Goal: Check status: Check status

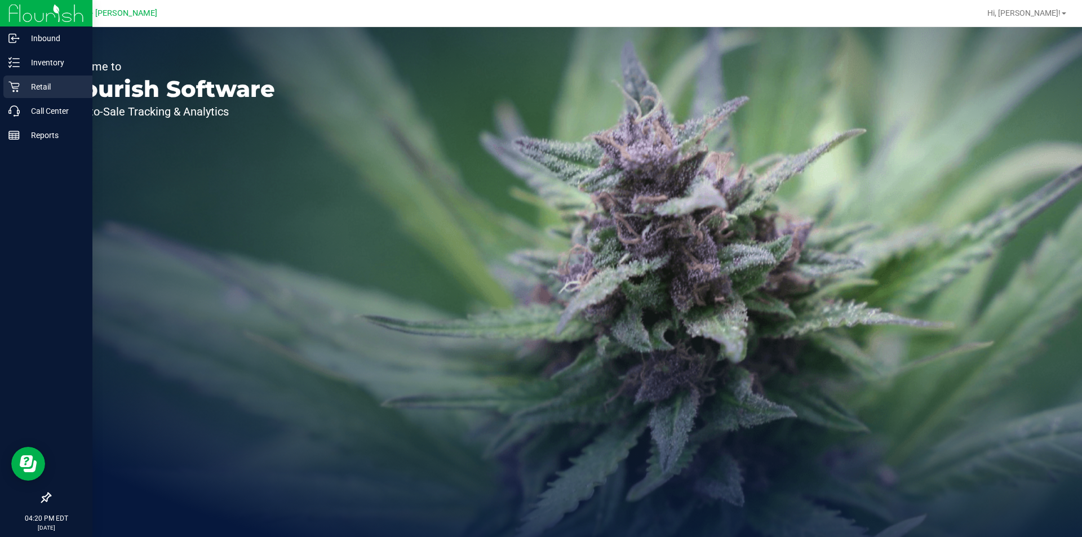
click at [36, 84] on p "Retail" at bounding box center [54, 87] width 68 height 14
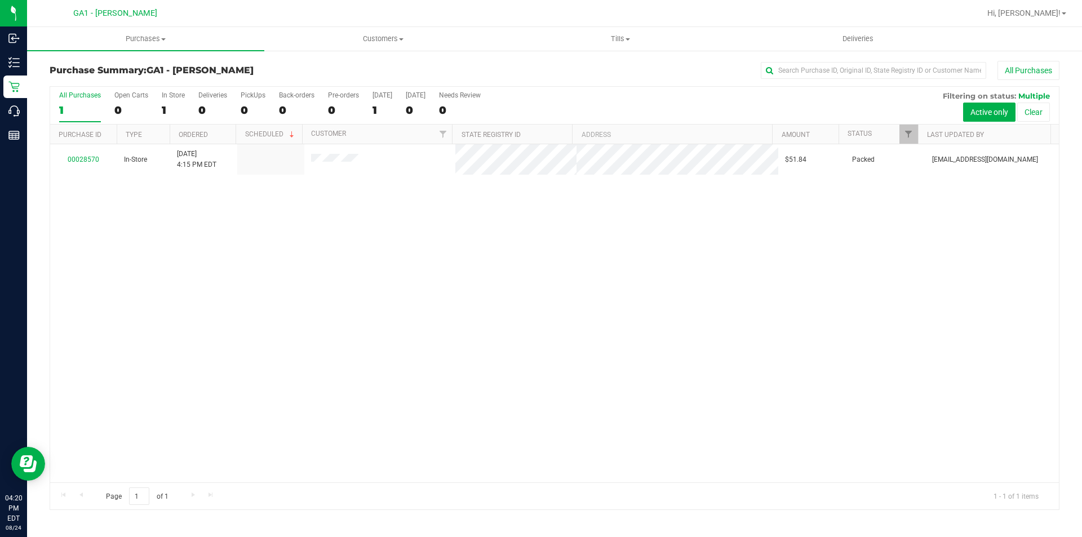
click at [299, 310] on div "00028570 In-Store [DATE] 4:15 PM EDT $51.84 Packed [EMAIL_ADDRESS][DOMAIN_NAME]" at bounding box center [554, 313] width 1008 height 338
click at [278, 228] on div "00028570 In-Store [DATE] 4:15 PM EDT $51.84 Packed [EMAIL_ADDRESS][DOMAIN_NAME]" at bounding box center [554, 313] width 1008 height 338
click at [262, 281] on div "00028570 In-Store [DATE] 4:15 PM EDT $51.84 Packed [EMAIL_ADDRESS][DOMAIN_NAME]" at bounding box center [554, 313] width 1008 height 338
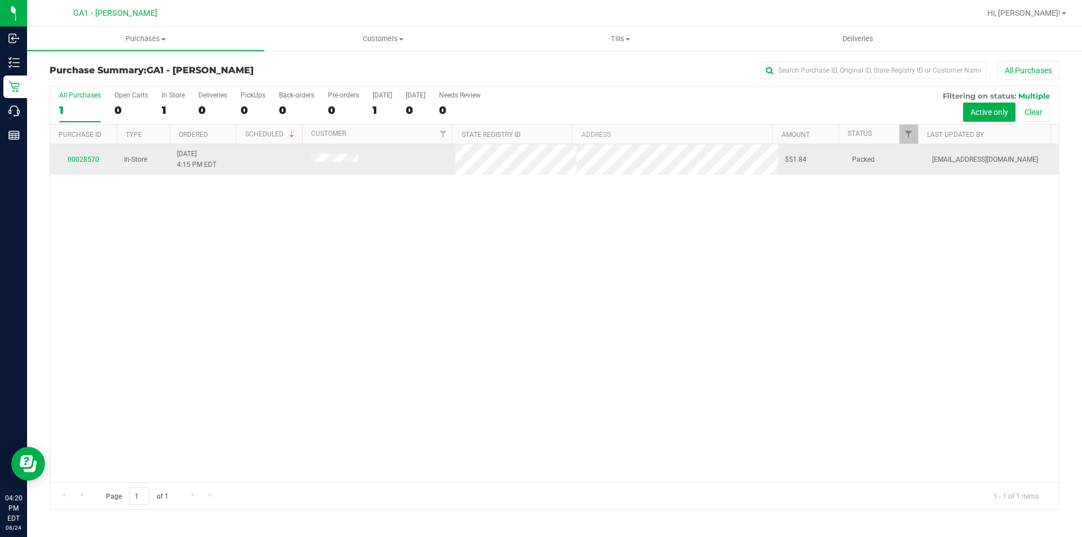
click at [343, 163] on span at bounding box center [335, 159] width 48 height 11
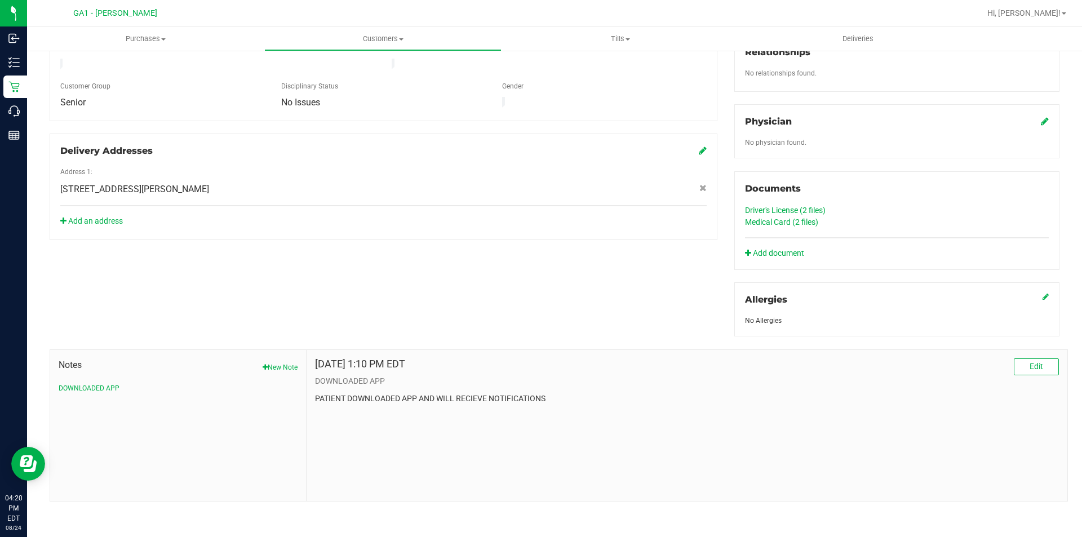
click at [375, 284] on div "Member Info * First Name * Last Name Preferred Name * Date of Birth (MM/DD/YYYY…" at bounding box center [554, 199] width 1026 height 606
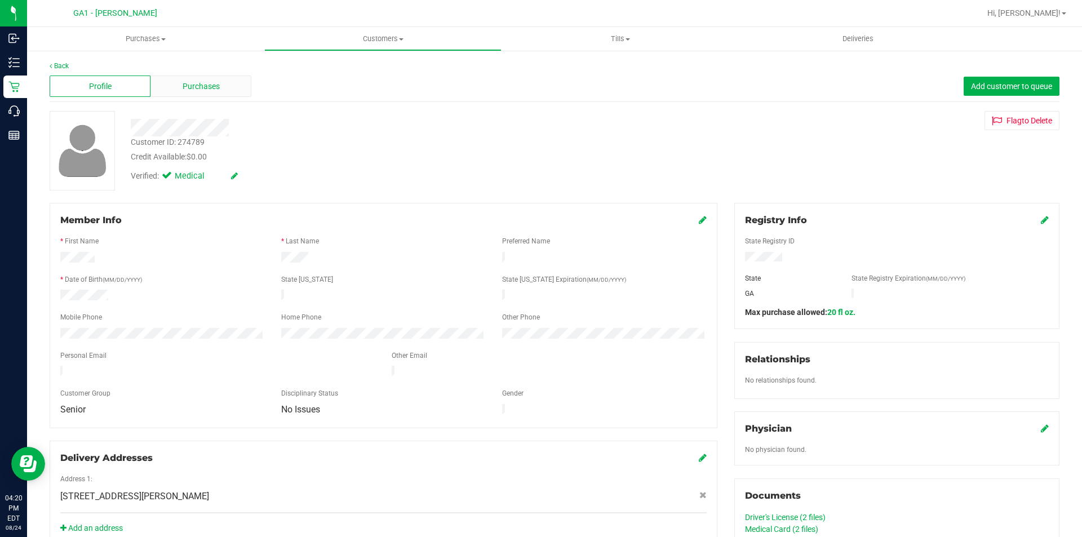
click at [201, 87] on span "Purchases" at bounding box center [201, 87] width 37 height 12
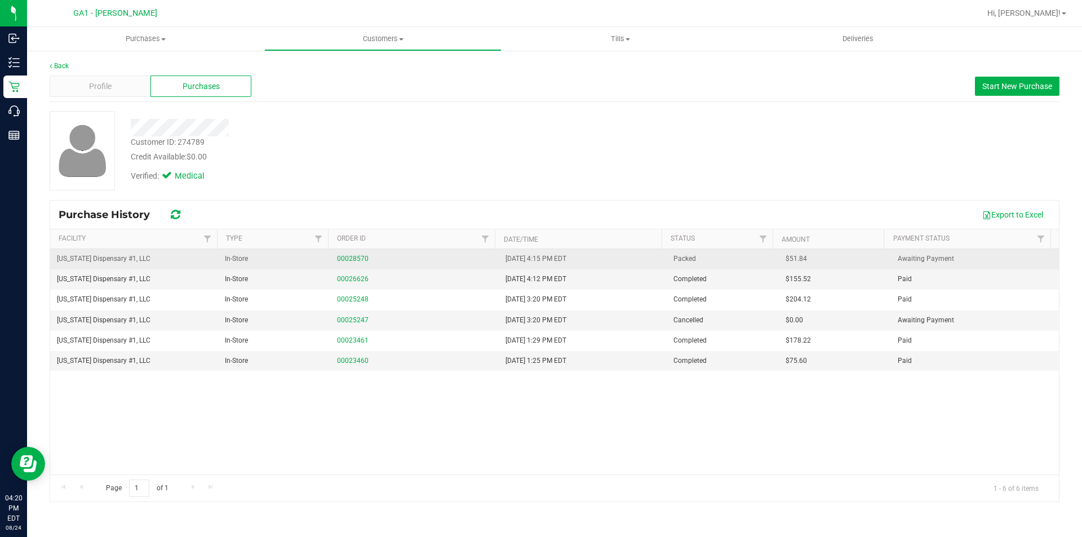
click at [353, 252] on td "00028570" at bounding box center [414, 259] width 168 height 20
click at [353, 256] on link "00028570" at bounding box center [353, 259] width 32 height 8
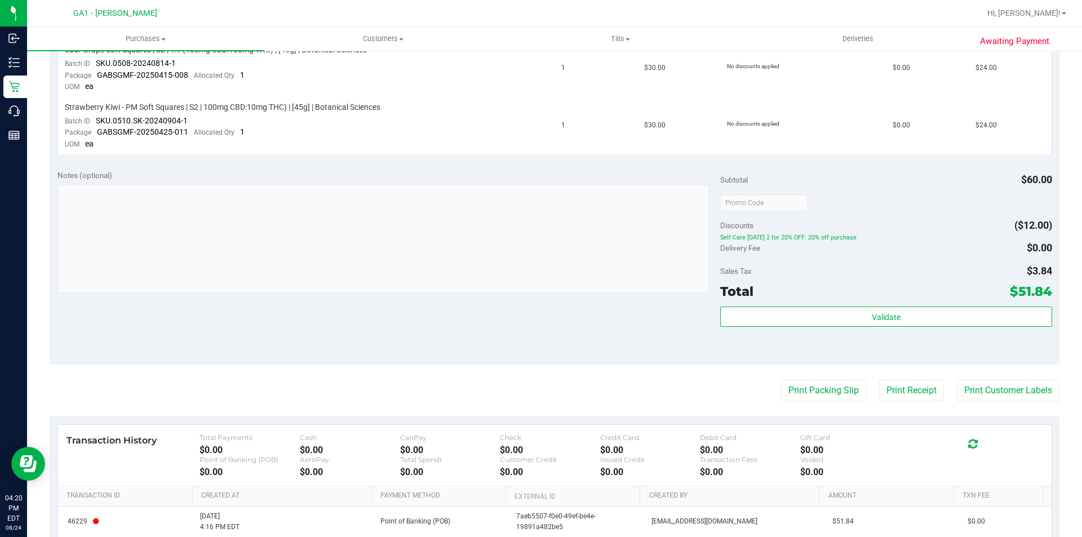
scroll to position [429, 0]
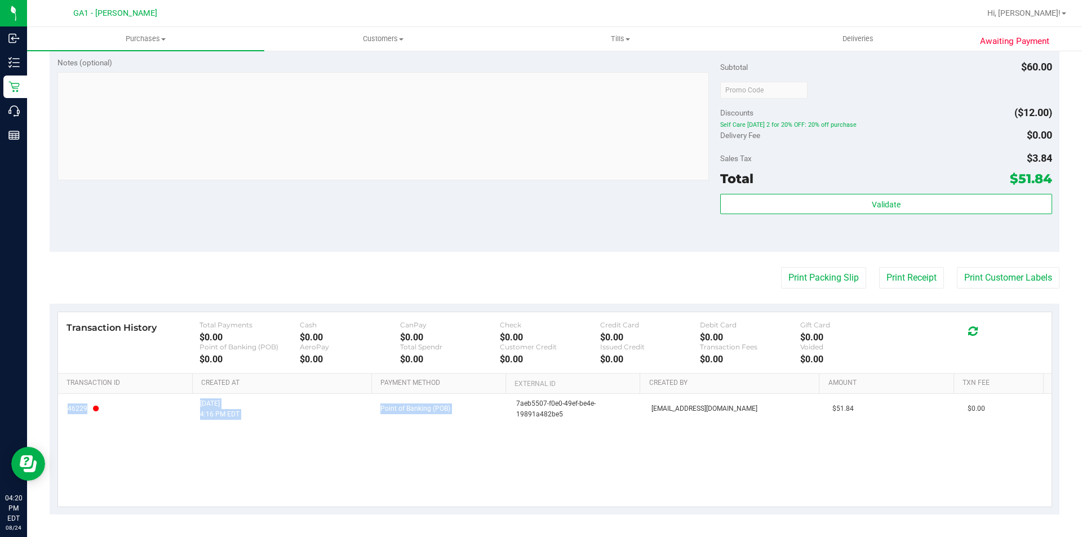
drag, startPoint x: 505, startPoint y: 405, endPoint x: 623, endPoint y: 441, distance: 123.5
click at [623, 441] on div "46229 [DATE] 4:16 PM EDT Point of Banking (POB) 7aeb5507-f0e0-49ef-be4e-19891a4…" at bounding box center [554, 450] width 993 height 113
click at [592, 439] on div "46229 [DATE] 4:16 PM EDT Point of Banking (POB) 7aeb5507-f0e0-49ef-be4e-19891a4…" at bounding box center [554, 450] width 993 height 113
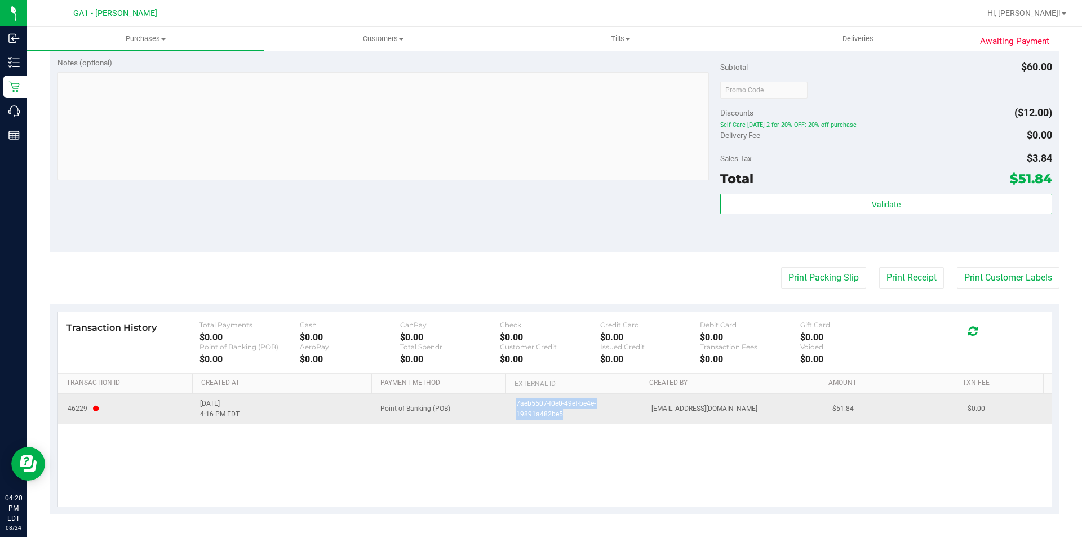
drag, startPoint x: 571, startPoint y: 412, endPoint x: 508, endPoint y: 399, distance: 64.4
click at [516, 399] on span "7aeb5507-f0e0-49ef-be4e-19891a482be5" at bounding box center [577, 408] width 122 height 21
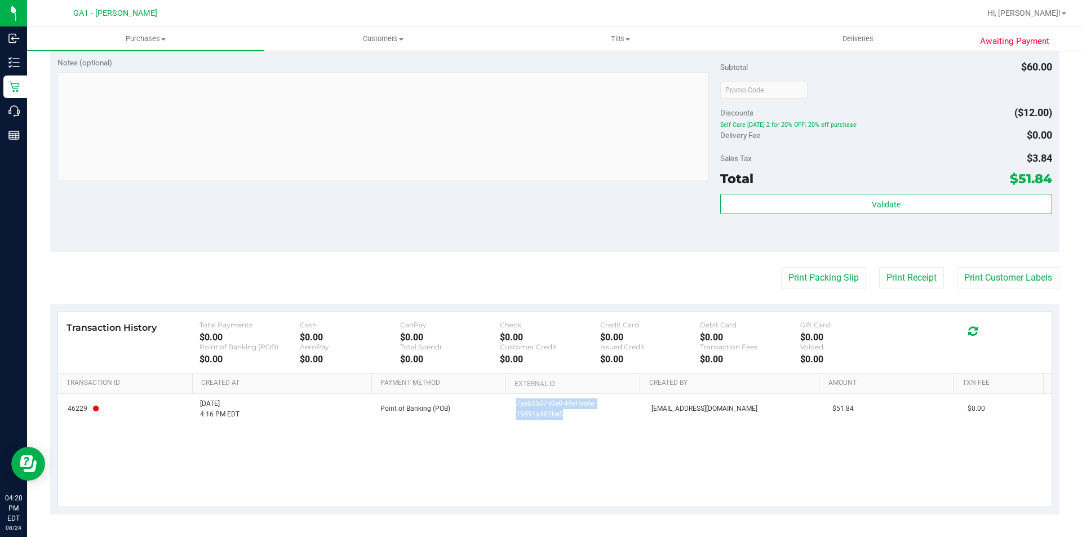
copy span "7aeb5507-f0e0-49ef-be4e-19891a482be5"
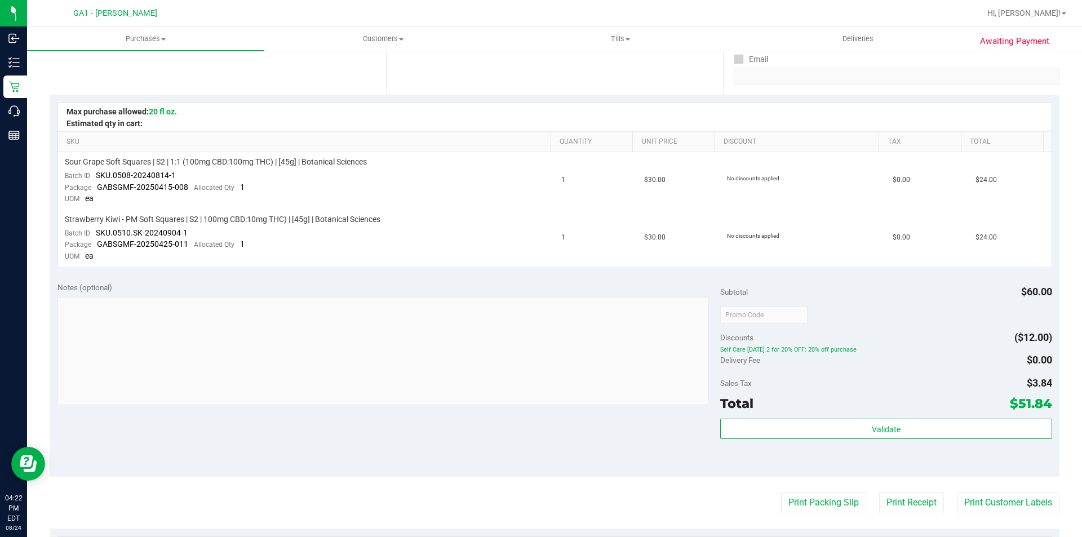
scroll to position [204, 0]
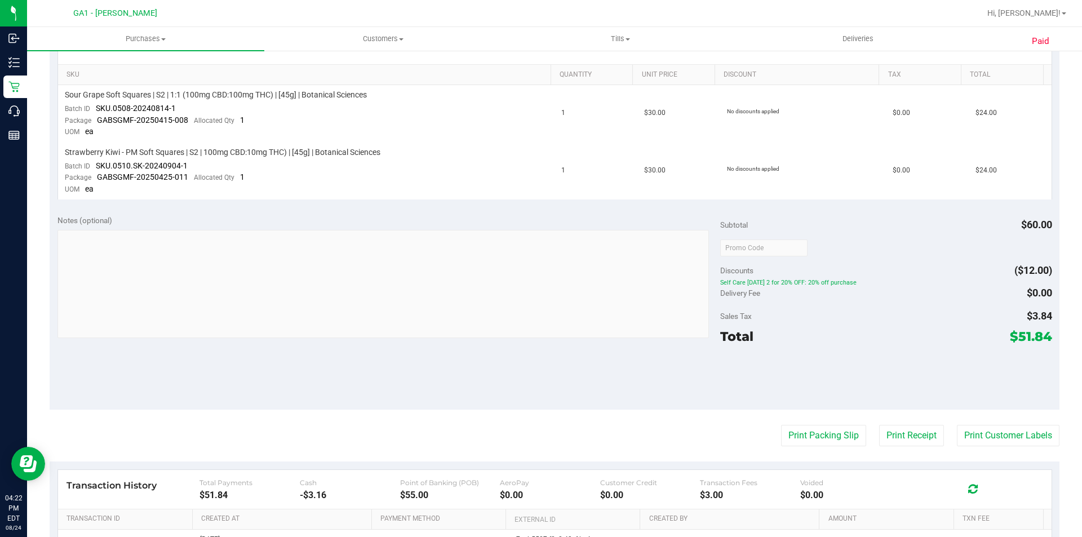
scroll to position [417, 0]
